Goal: Task Accomplishment & Management: Use online tool/utility

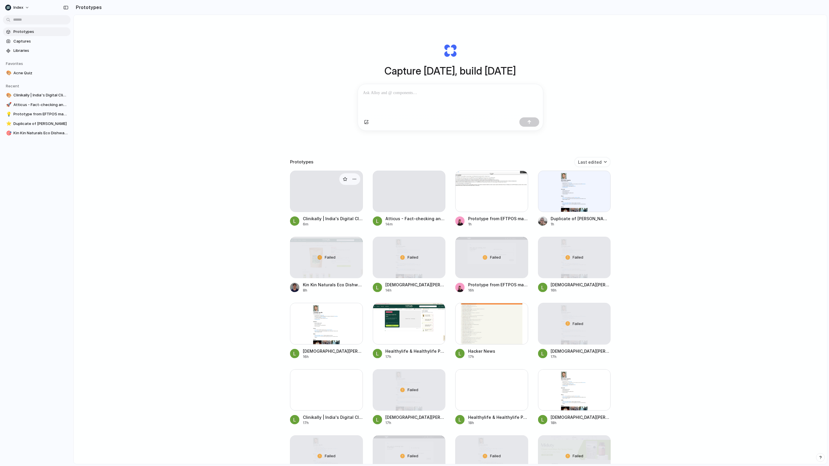
click at [323, 197] on div at bounding box center [326, 191] width 73 height 41
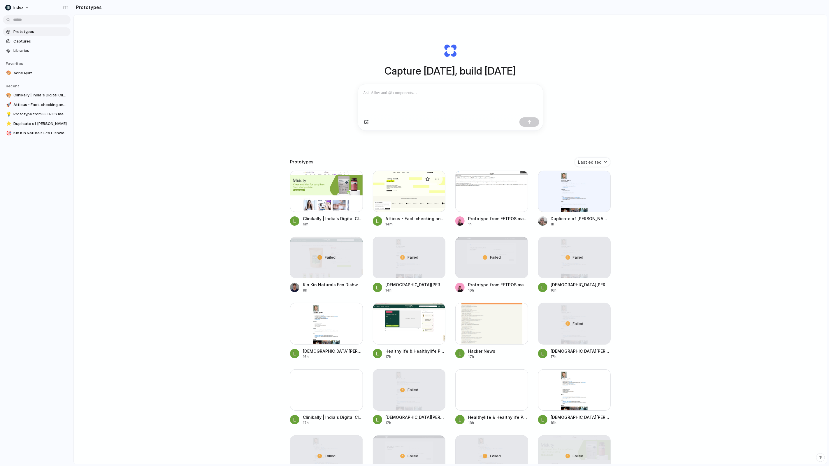
click at [395, 205] on div at bounding box center [409, 191] width 73 height 41
click at [563, 194] on div at bounding box center [574, 191] width 73 height 41
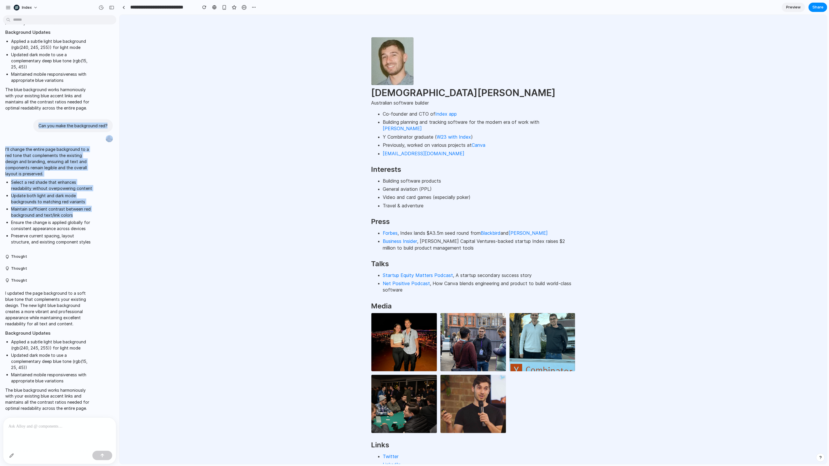
drag, startPoint x: 40, startPoint y: 124, endPoint x: 77, endPoint y: 216, distance: 99.6
click at [77, 216] on li "Maintain sufficient contrast between red background and text/link colors" at bounding box center [52, 212] width 82 height 12
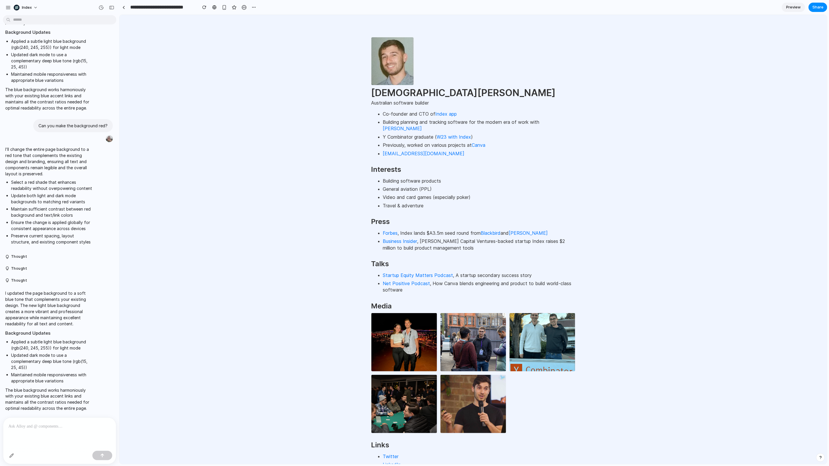
click at [76, 435] on div at bounding box center [59, 433] width 113 height 31
click at [253, 9] on div "button" at bounding box center [254, 7] width 5 height 5
click at [265, 20] on span "Duplicate" at bounding box center [269, 20] width 18 height 6
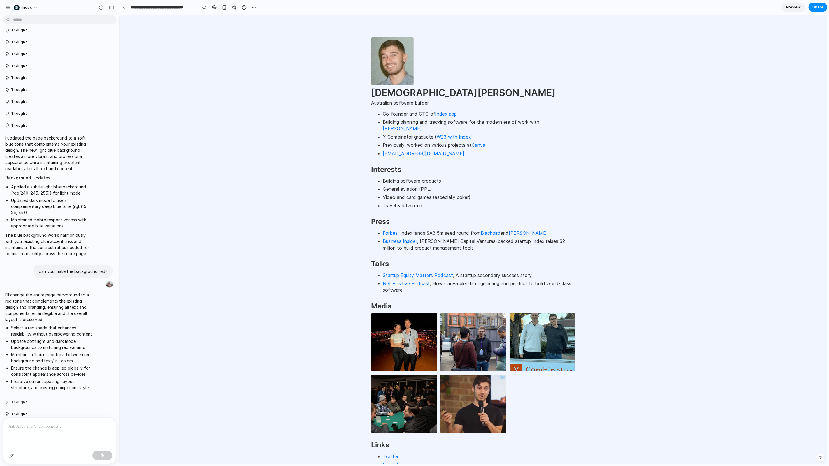
scroll to position [554, 0]
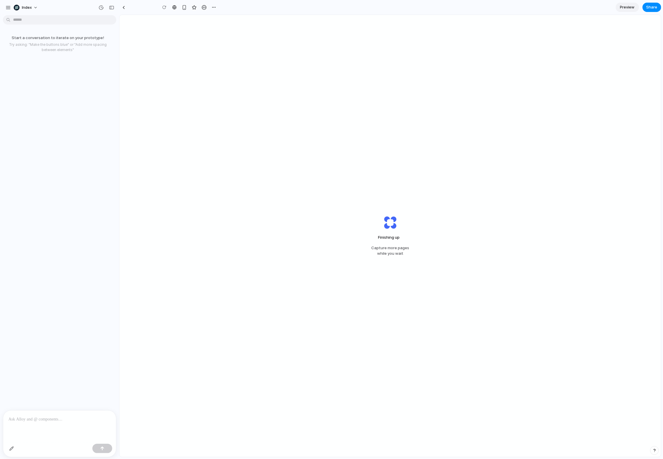
type input "**********"
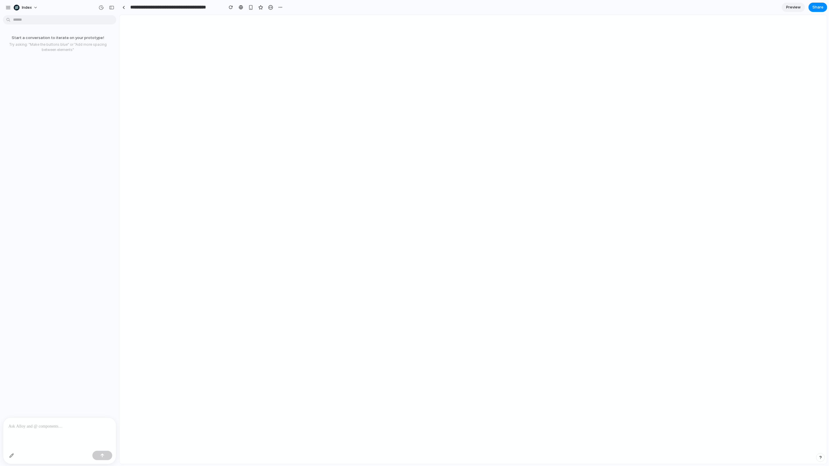
click at [105, 429] on p at bounding box center [59, 426] width 102 height 7
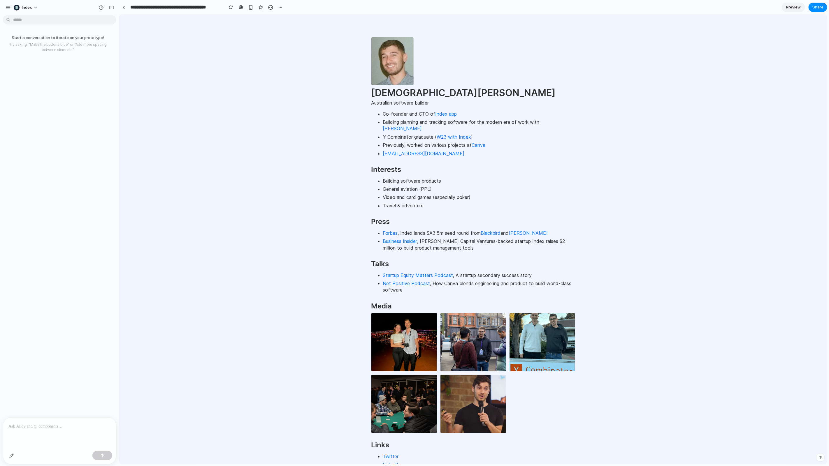
click at [91, 431] on div at bounding box center [59, 433] width 113 height 31
click at [55, 430] on div at bounding box center [59, 433] width 113 height 31
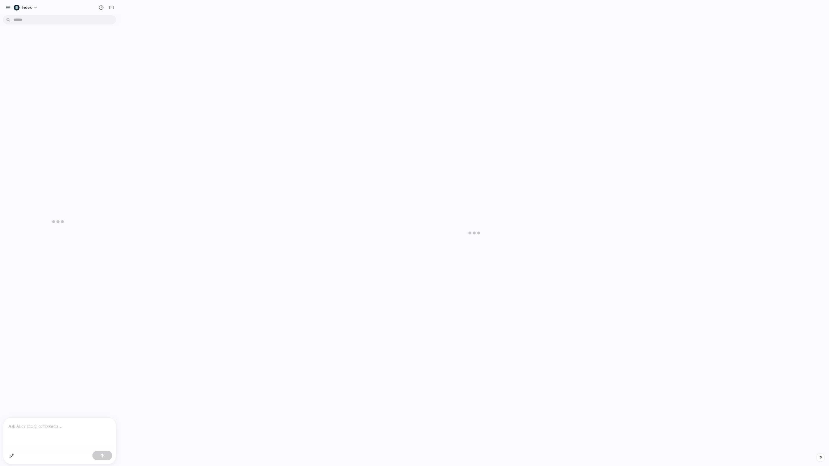
click at [54, 429] on p at bounding box center [59, 426] width 102 height 7
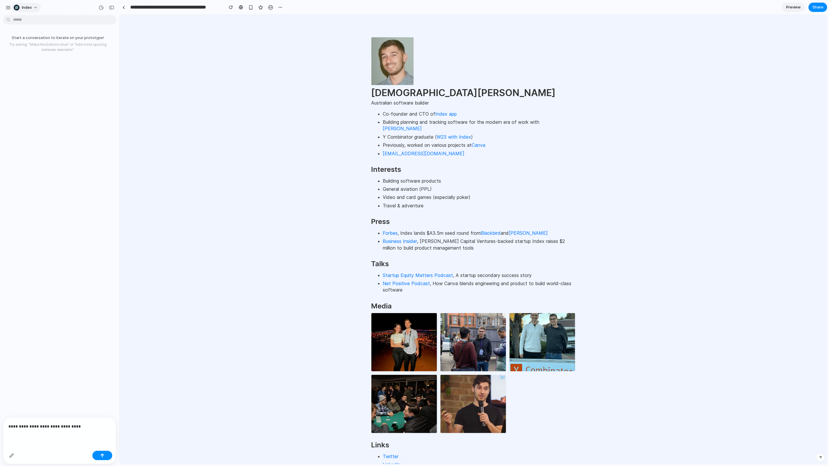
click at [33, 8] on button "Index" at bounding box center [25, 7] width 29 height 9
click at [91, 58] on li "Dark" at bounding box center [88, 57] width 34 height 9
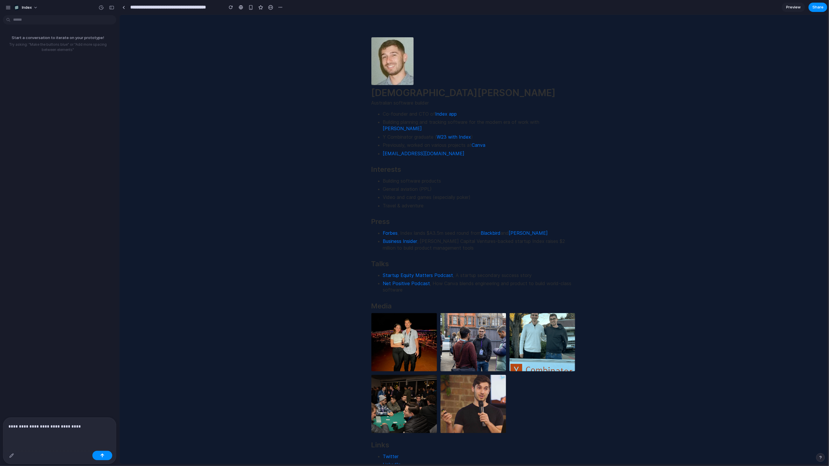
click at [90, 431] on div "**********" at bounding box center [59, 433] width 113 height 31
click at [86, 428] on p "**********" at bounding box center [59, 426] width 102 height 7
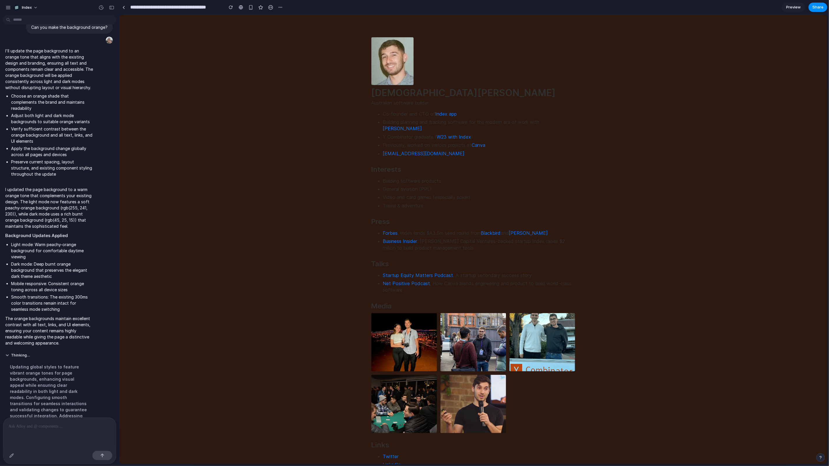
scroll to position [19, 0]
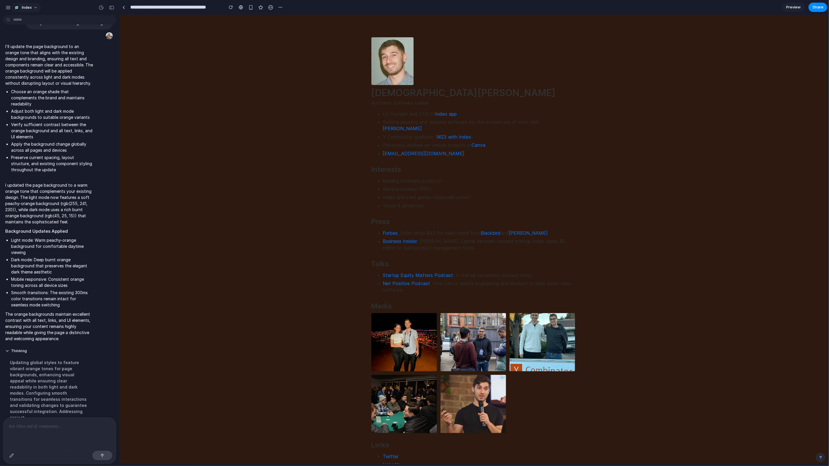
click at [20, 9] on div "Index" at bounding box center [23, 8] width 18 height 6
click at [97, 47] on li "Light" at bounding box center [88, 48] width 34 height 9
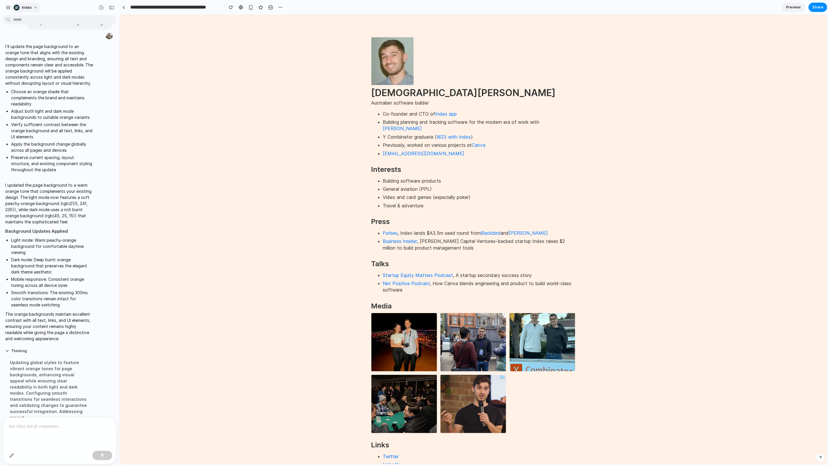
click at [24, 9] on span "Index" at bounding box center [27, 8] width 10 height 6
click at [84, 57] on li "Dark" at bounding box center [88, 57] width 34 height 9
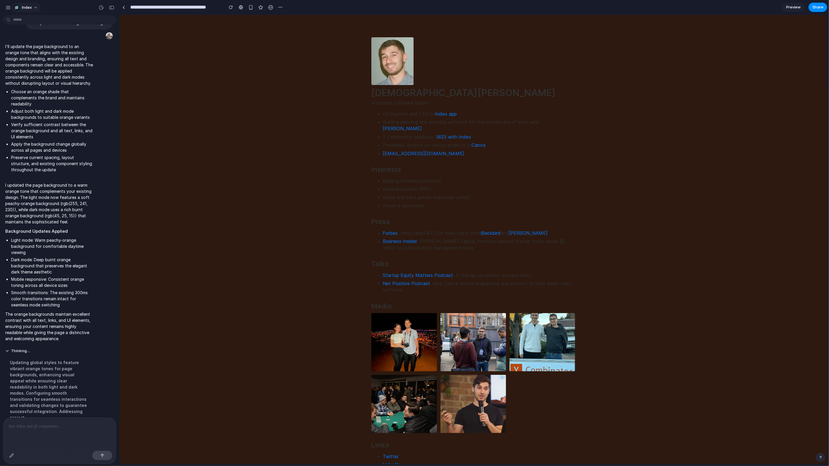
click at [27, 6] on span "Index" at bounding box center [27, 8] width 10 height 6
click at [102, 52] on li "Light" at bounding box center [88, 48] width 34 height 9
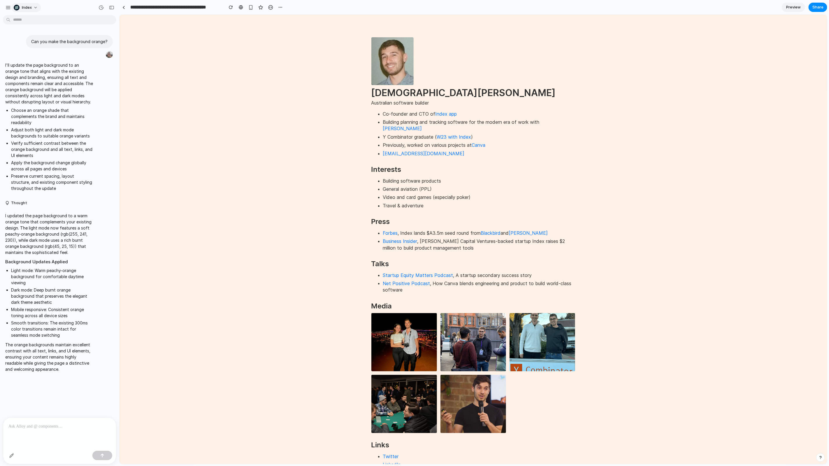
click at [28, 8] on span "Index" at bounding box center [27, 8] width 10 height 6
click at [87, 58] on li "Dark" at bounding box center [88, 57] width 34 height 9
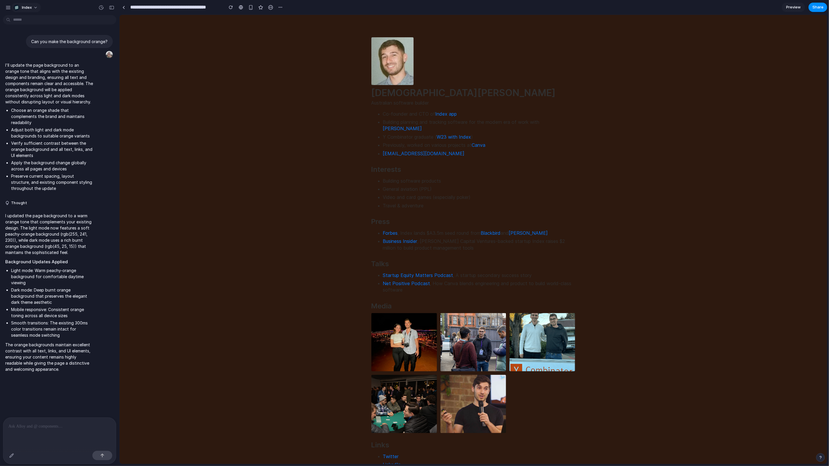
click at [31, 6] on span "Index" at bounding box center [27, 8] width 10 height 6
click at [84, 48] on li "Light" at bounding box center [88, 48] width 34 height 9
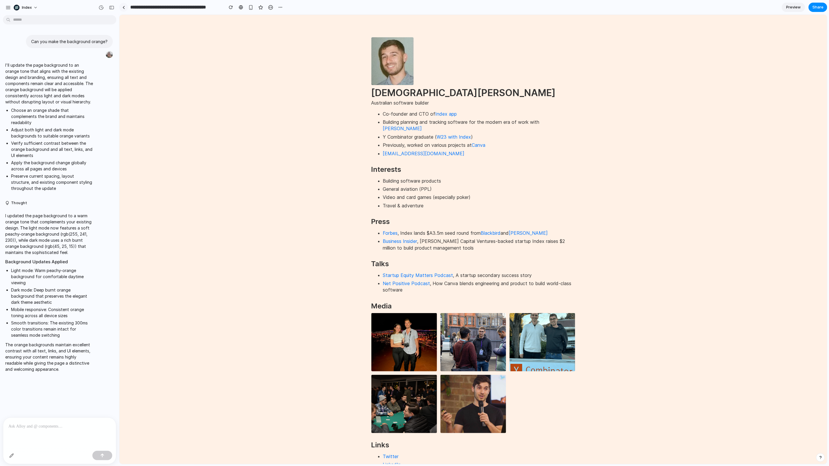
click at [122, 10] on link at bounding box center [123, 7] width 9 height 9
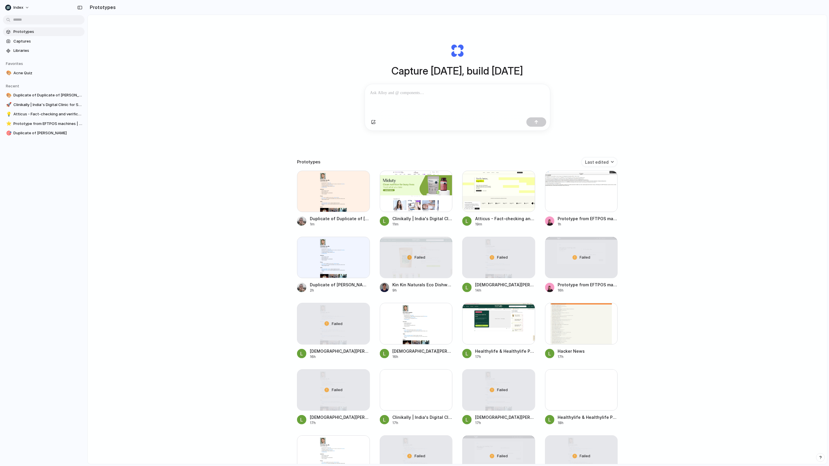
drag, startPoint x: 73, startPoint y: 177, endPoint x: 107, endPoint y: 187, distance: 35.2
